Goal: Task Accomplishment & Management: Complete application form

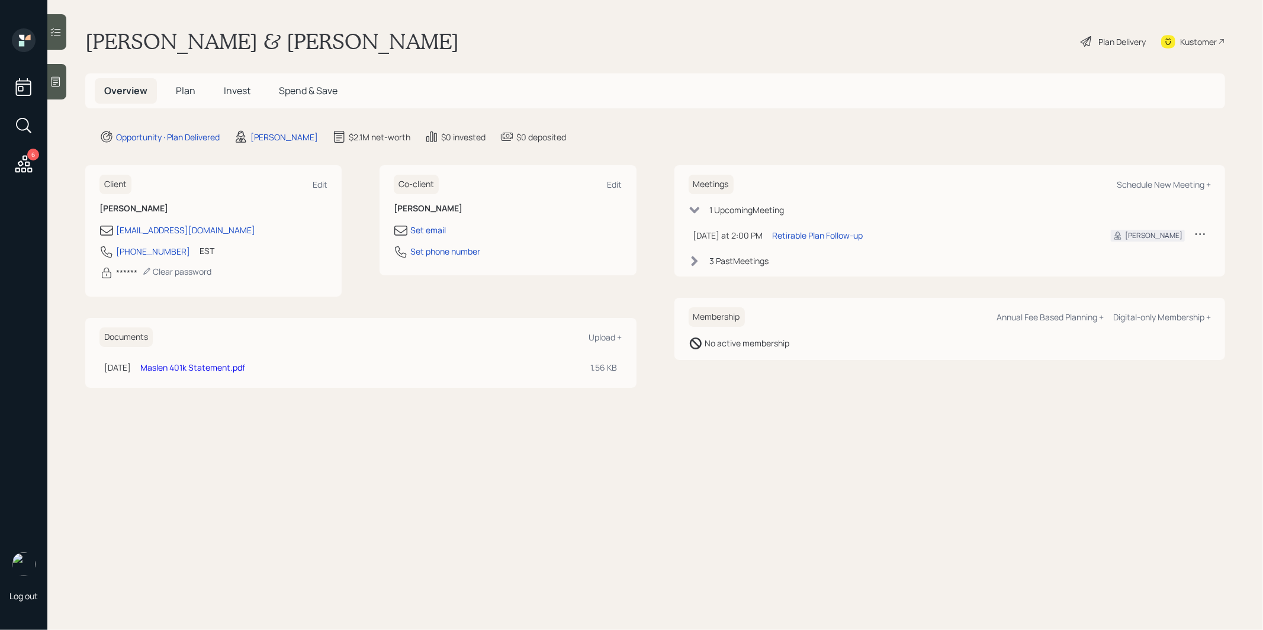
click at [178, 91] on span "Plan" at bounding box center [186, 90] width 20 height 13
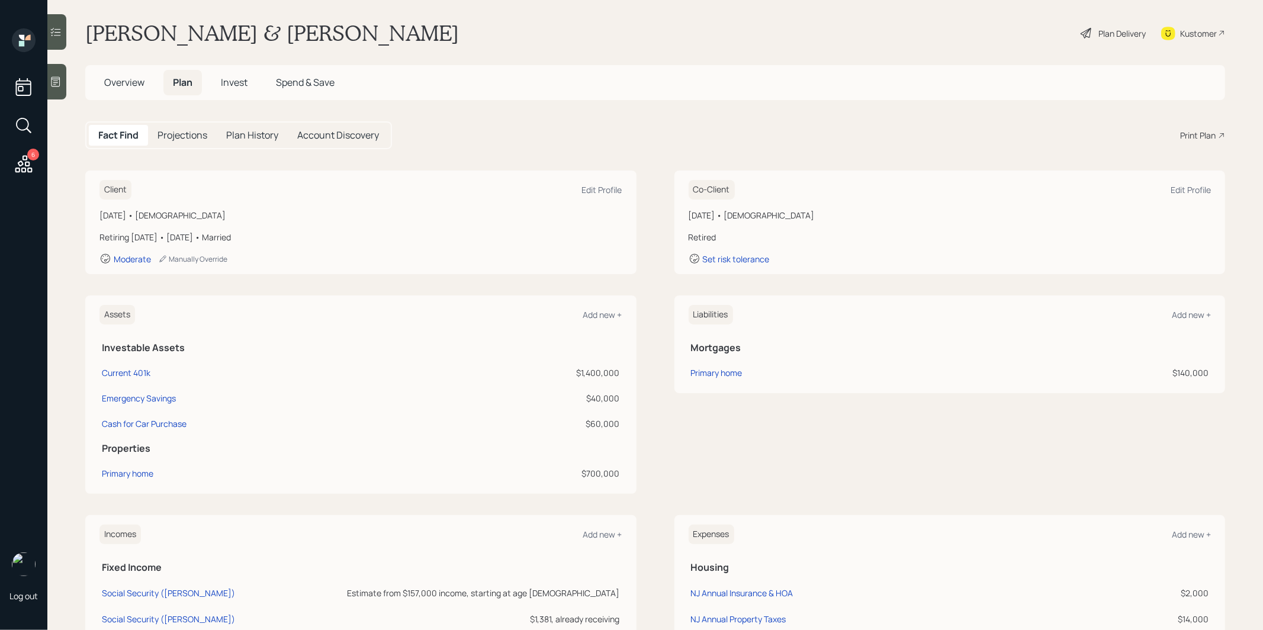
scroll to position [10, 0]
click at [1090, 30] on icon at bounding box center [1087, 31] width 14 height 14
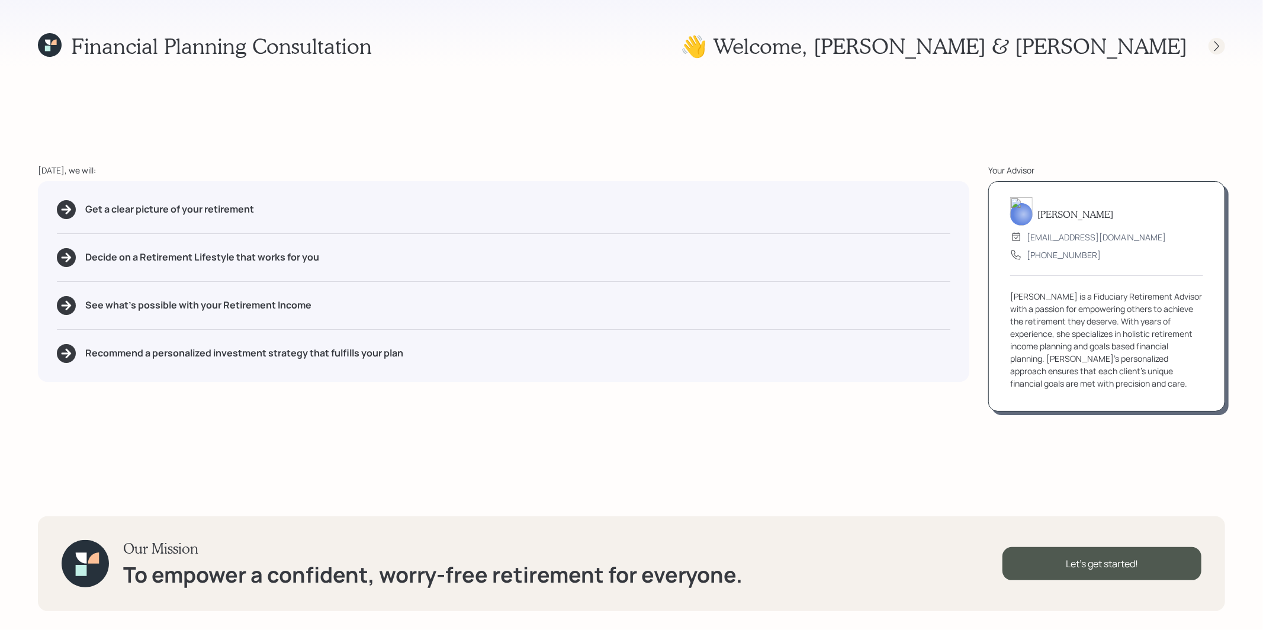
click at [1214, 47] on icon at bounding box center [1217, 46] width 12 height 12
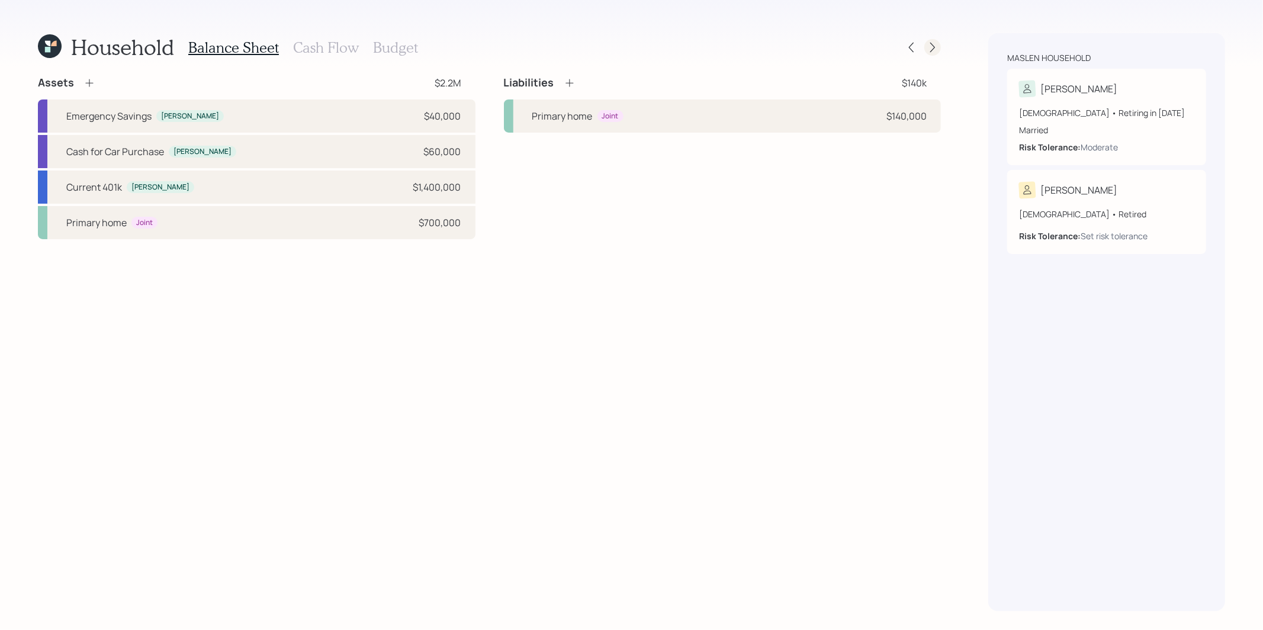
click at [938, 50] on icon at bounding box center [933, 47] width 12 height 12
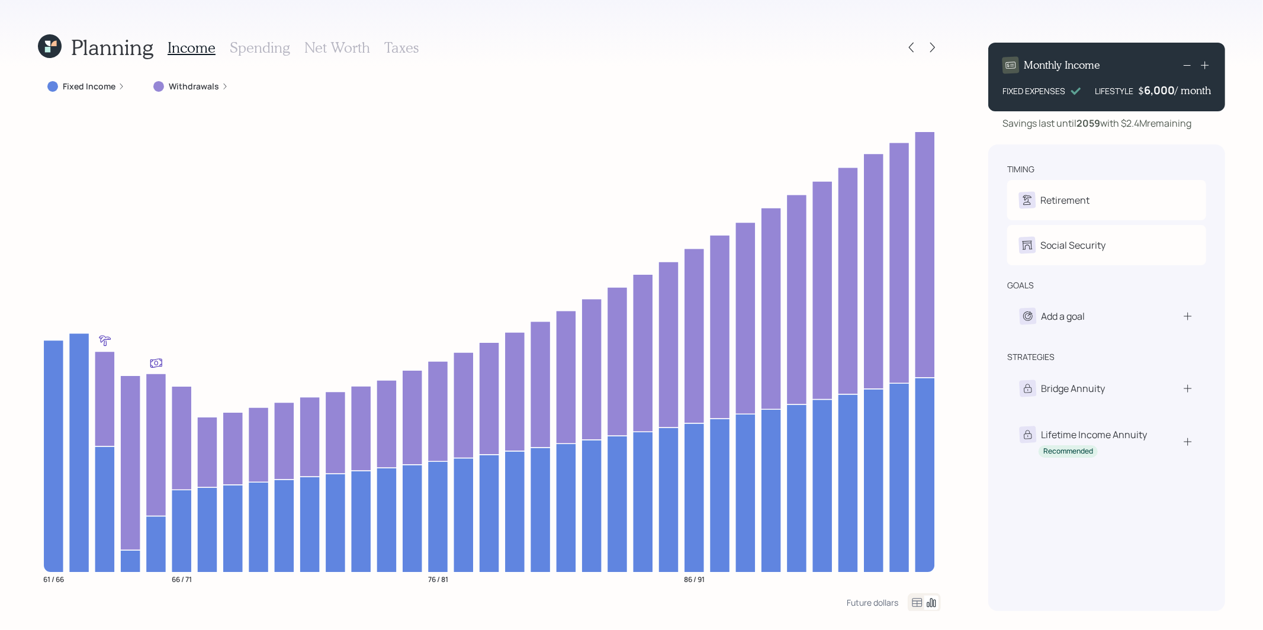
click at [1147, 91] on div "6,000" at bounding box center [1159, 90] width 31 height 14
click at [1231, 139] on div "Planning Income Spending Net Worth Taxes Fixed Income Withdrawals 61 / 66 66 / …" at bounding box center [631, 315] width 1263 height 630
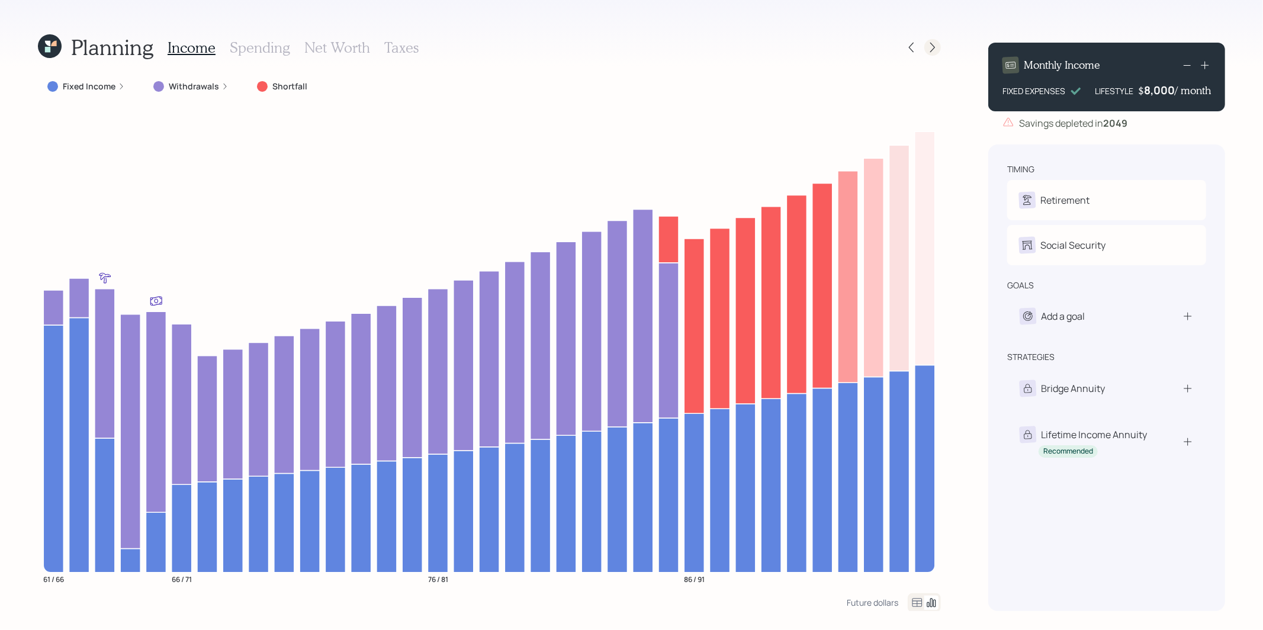
click at [931, 48] on icon at bounding box center [933, 47] width 12 height 12
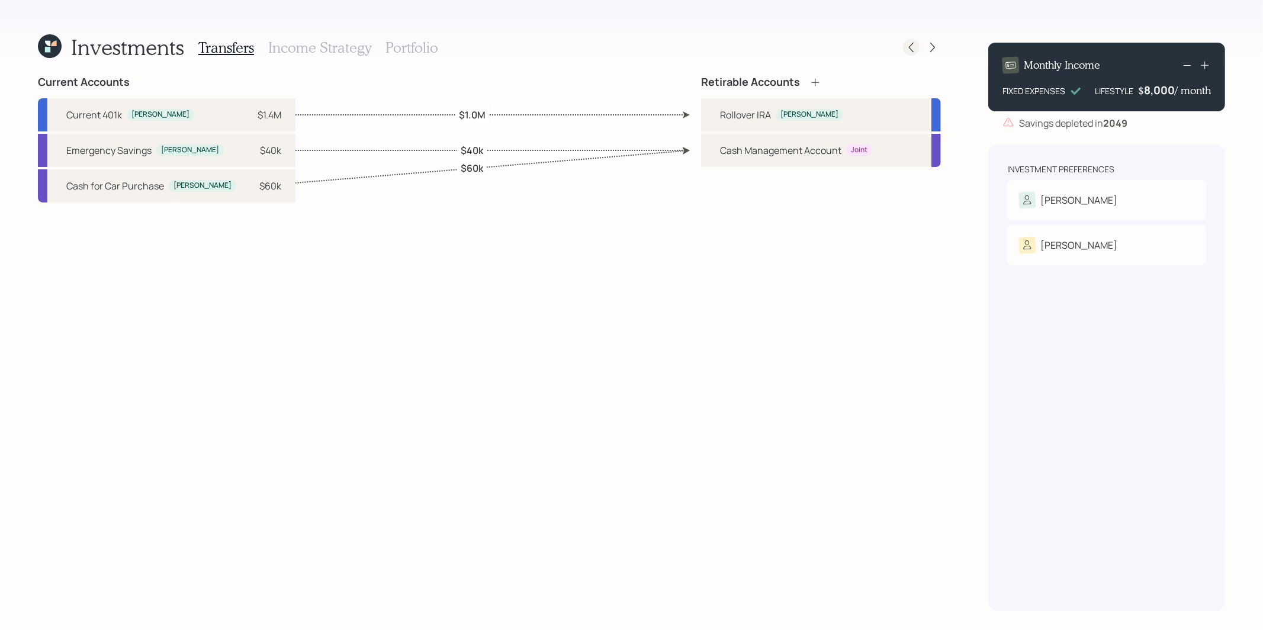
click at [913, 49] on icon at bounding box center [911, 47] width 12 height 12
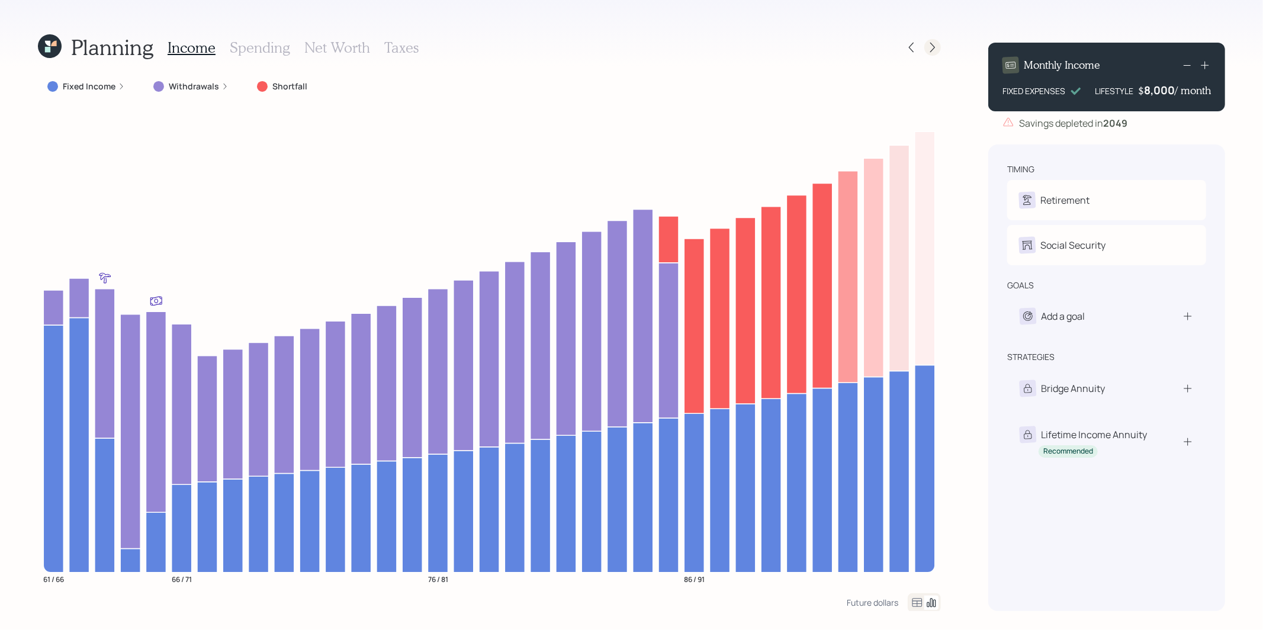
click at [932, 46] on icon at bounding box center [933, 47] width 12 height 12
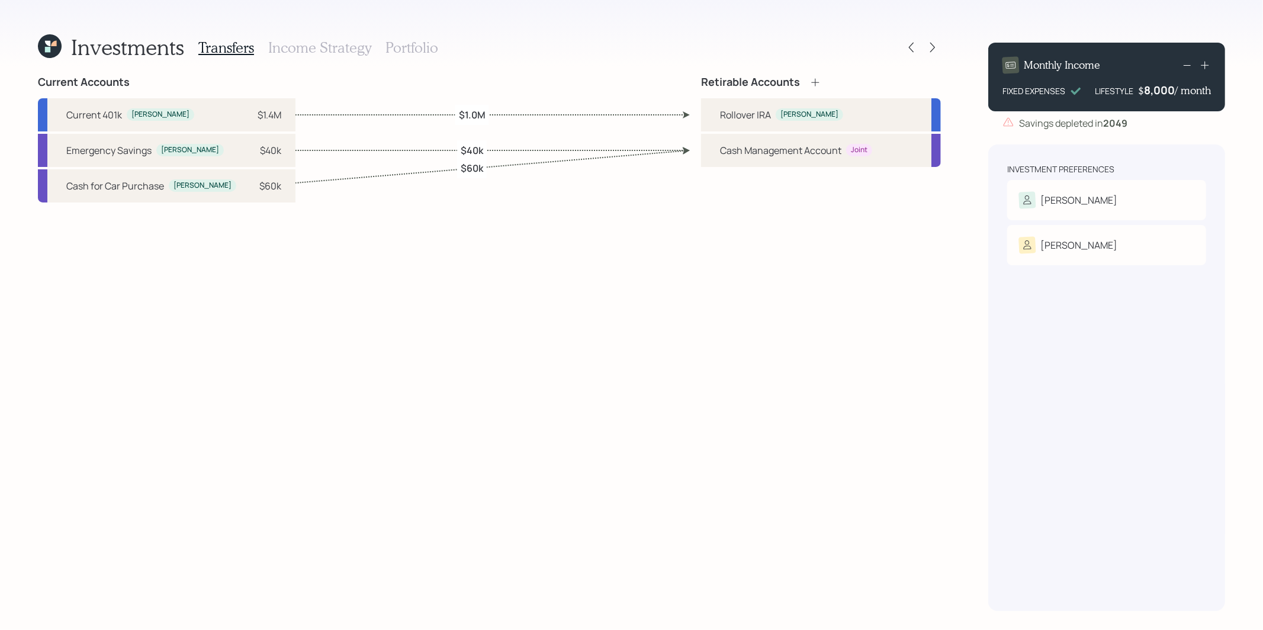
click at [332, 49] on h3 "Income Strategy" at bounding box center [319, 47] width 103 height 17
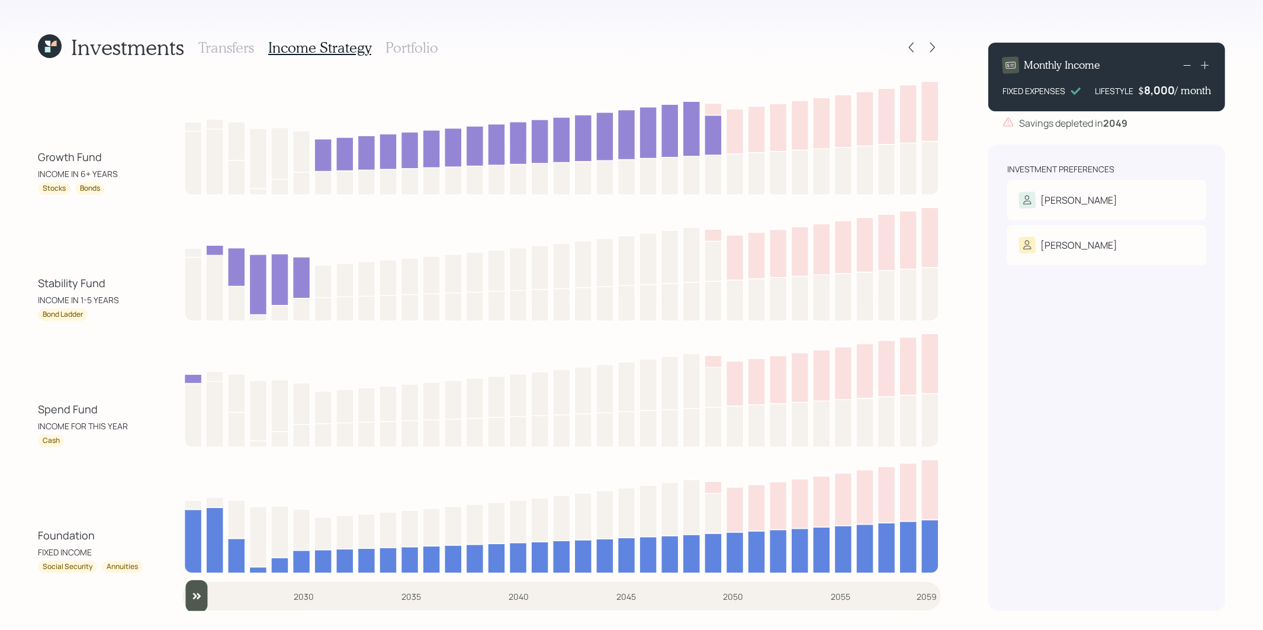
click at [396, 44] on h3 "Portfolio" at bounding box center [412, 47] width 53 height 17
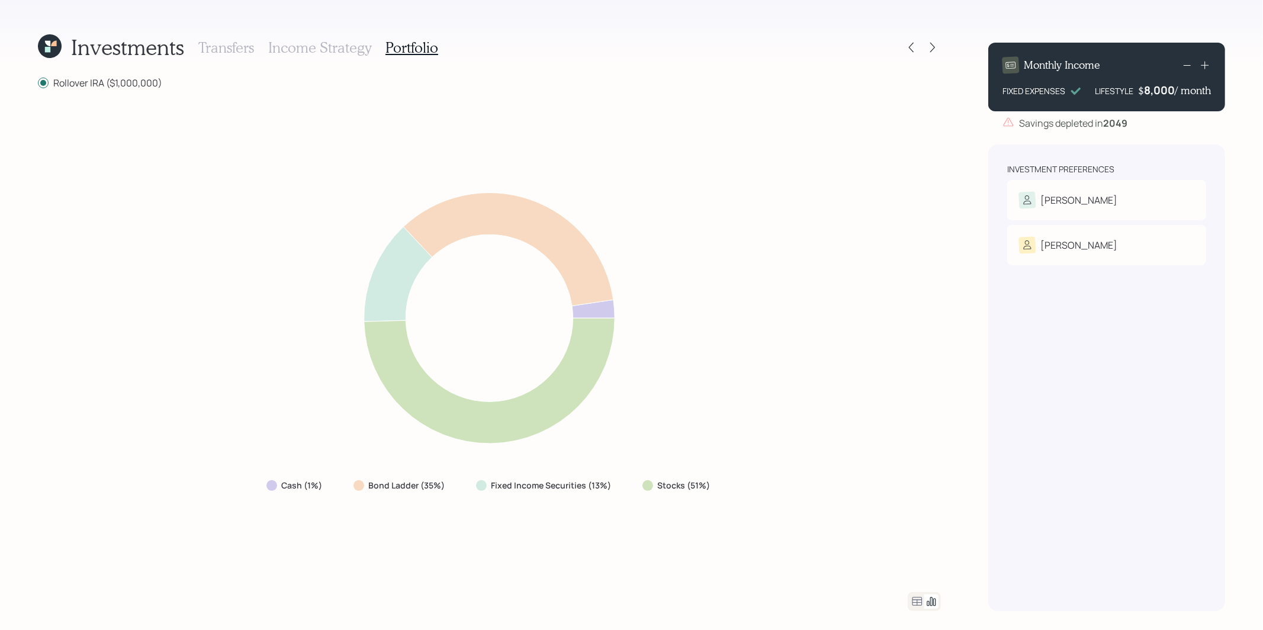
click at [322, 49] on h3 "Income Strategy" at bounding box center [319, 47] width 103 height 17
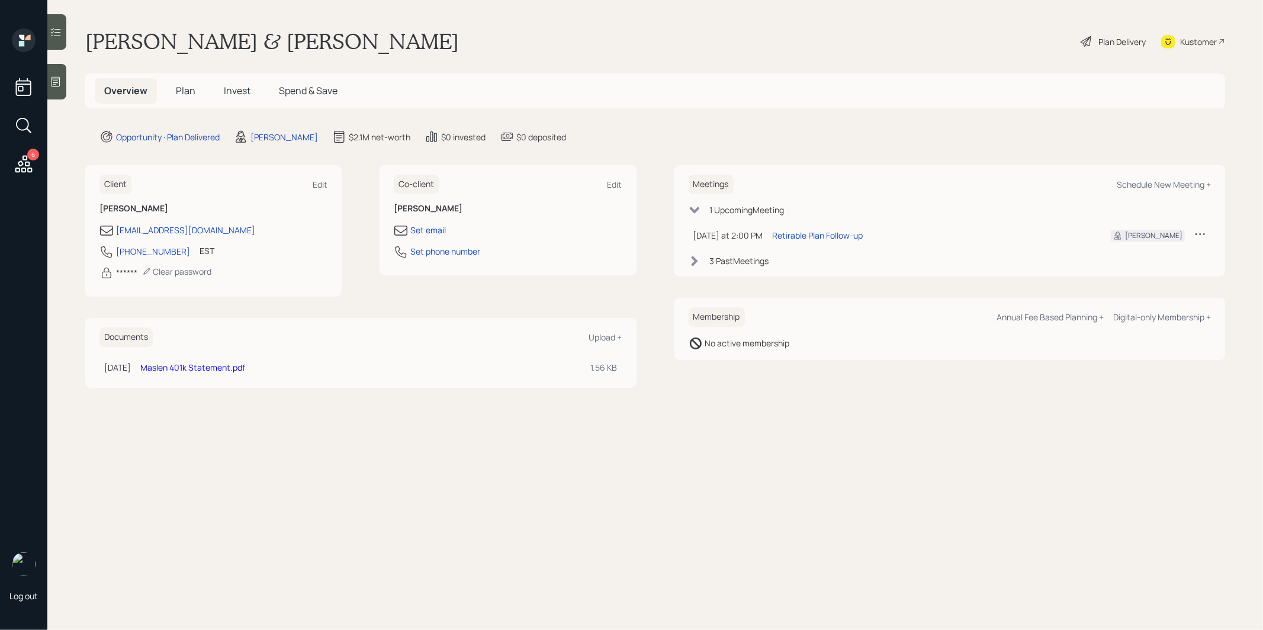
click at [185, 91] on span "Plan" at bounding box center [186, 90] width 20 height 13
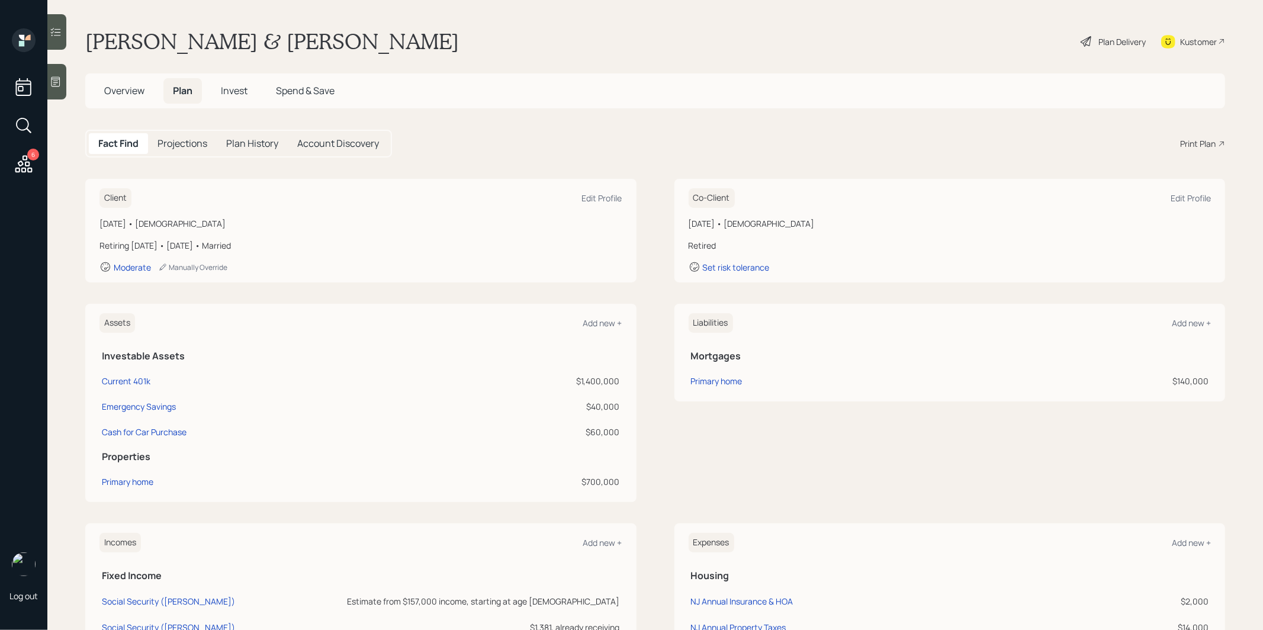
click at [1090, 40] on icon at bounding box center [1087, 41] width 14 height 14
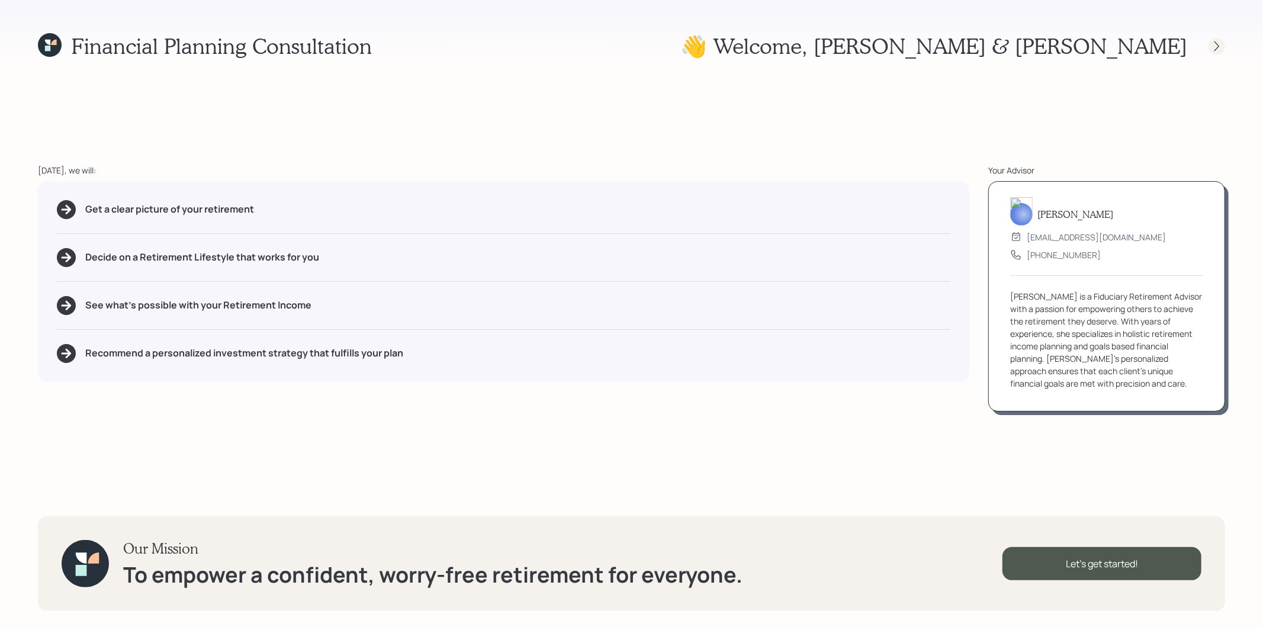
click at [1218, 47] on icon at bounding box center [1217, 46] width 12 height 12
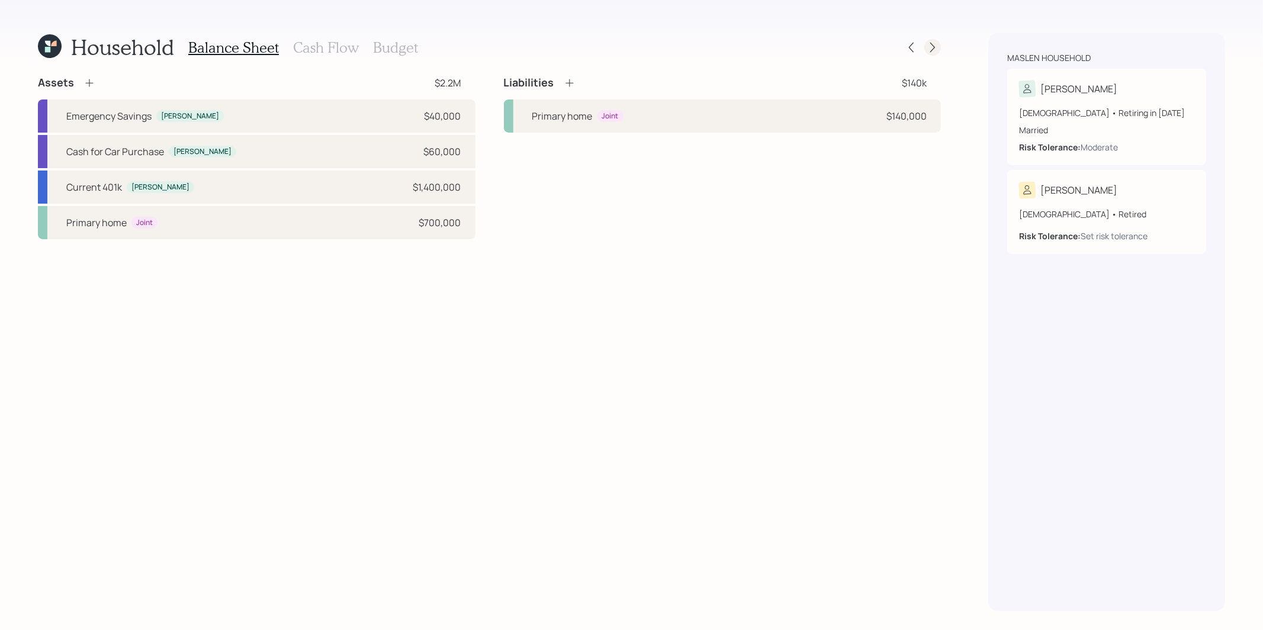
click at [935, 47] on icon at bounding box center [932, 48] width 5 height 10
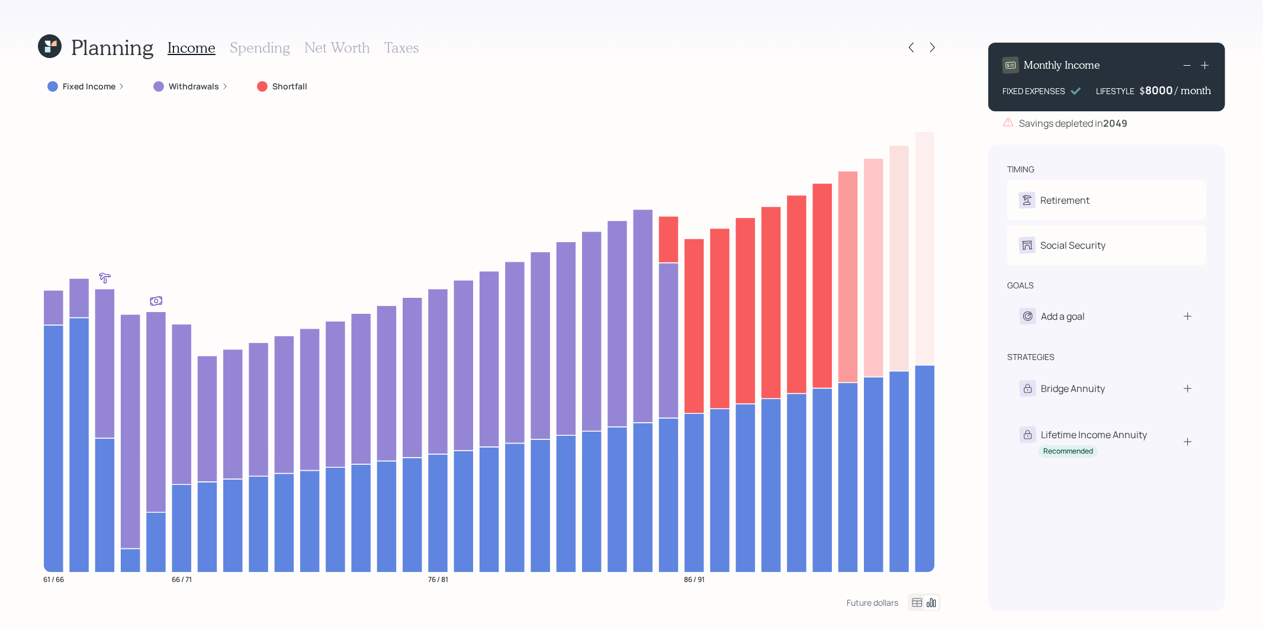
click at [1149, 89] on div "8000" at bounding box center [1160, 90] width 30 height 14
click at [1241, 136] on div "Planning Income Spending Net Worth Taxes Fixed Income Withdrawals Shortfall 61 …" at bounding box center [631, 315] width 1263 height 630
